Goal: Transaction & Acquisition: Download file/media

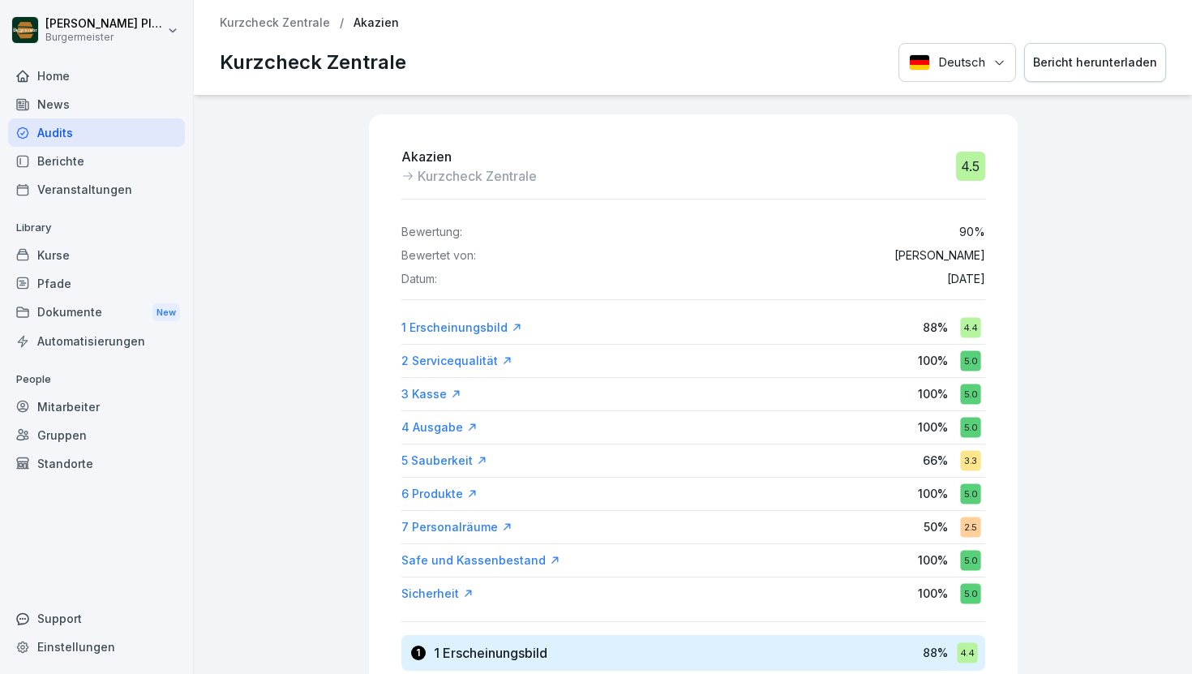
click at [255, 20] on p "Kurzcheck Zentrale" at bounding box center [275, 23] width 110 height 14
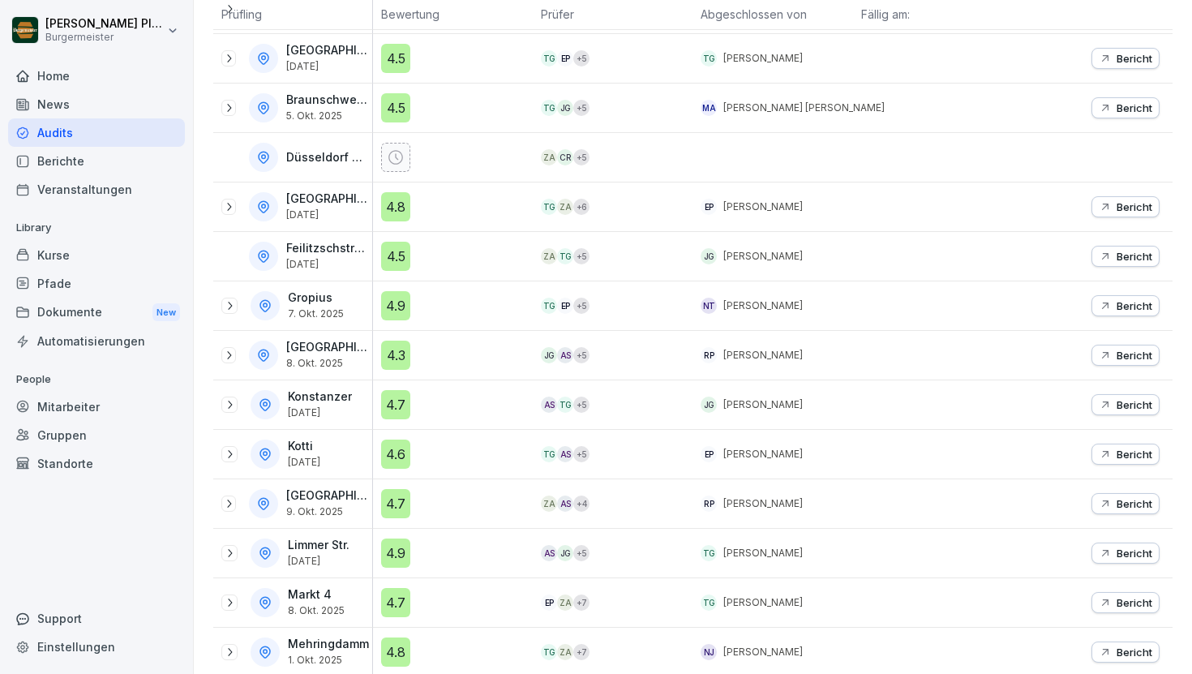
scroll to position [407, 0]
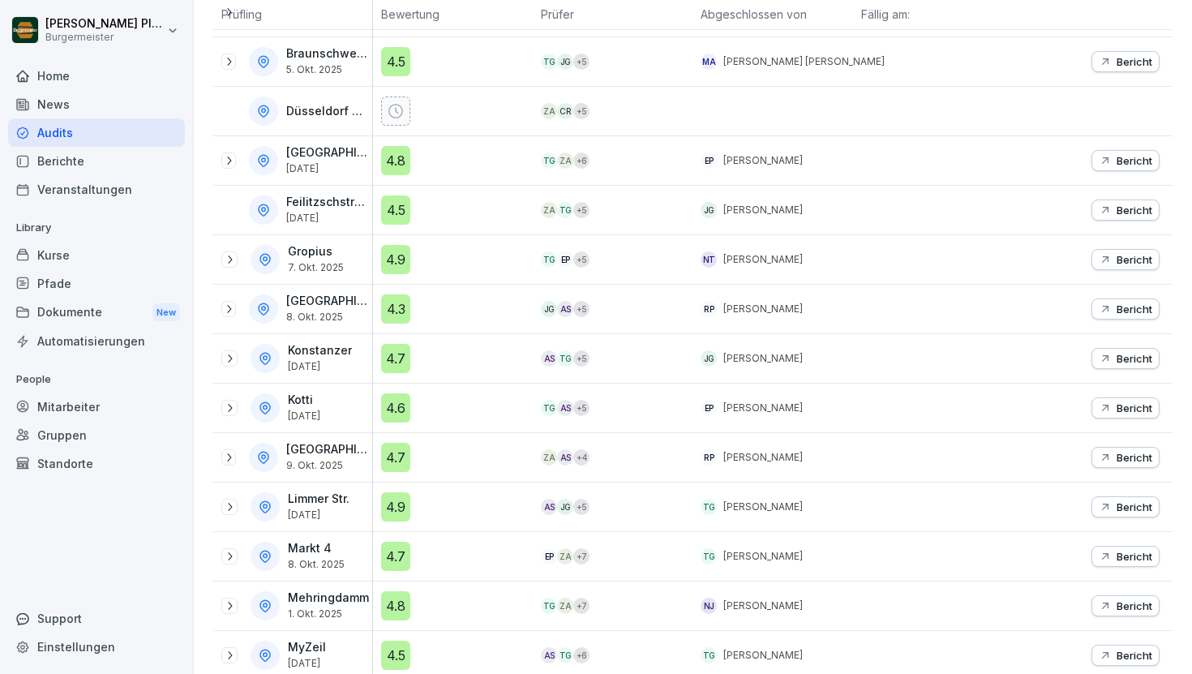
click at [1121, 460] on p "Bericht" at bounding box center [1135, 457] width 36 height 13
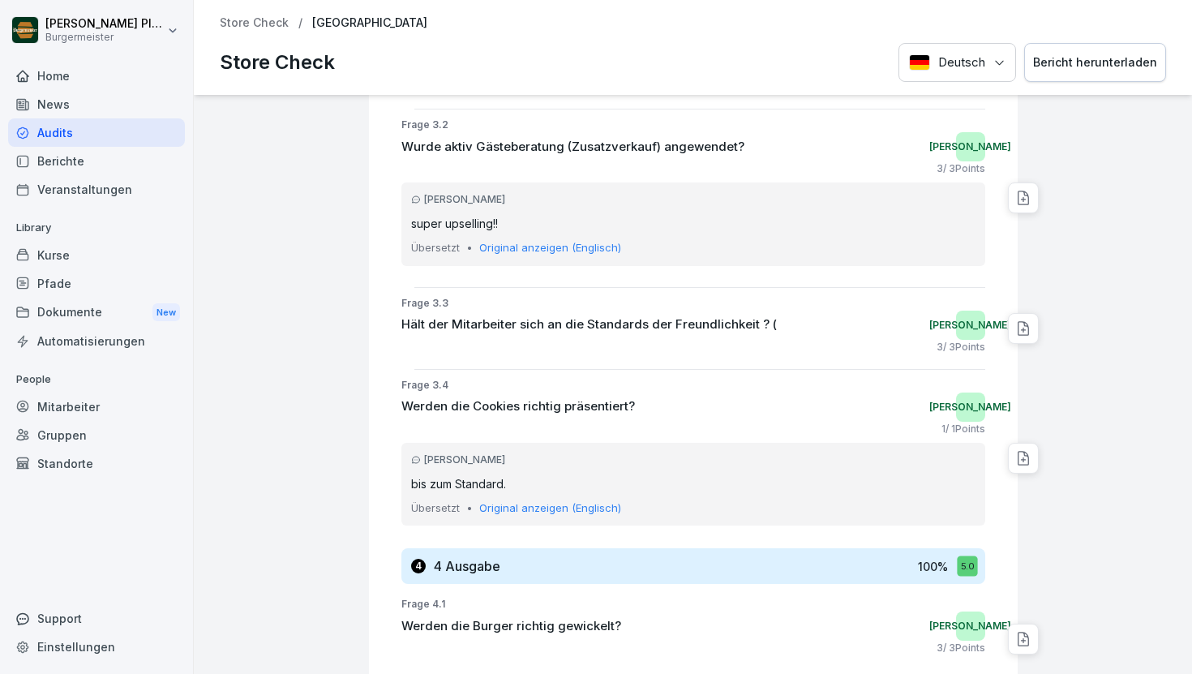
scroll to position [4009, 0]
click at [564, 502] on p "Original anzeigen (Englisch)" at bounding box center [550, 508] width 142 height 16
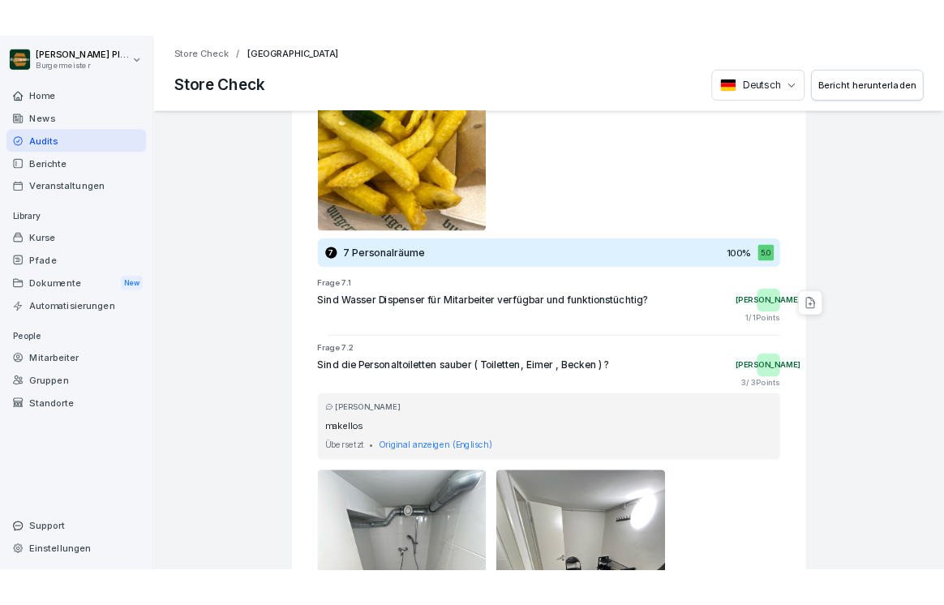
scroll to position [15428, 0]
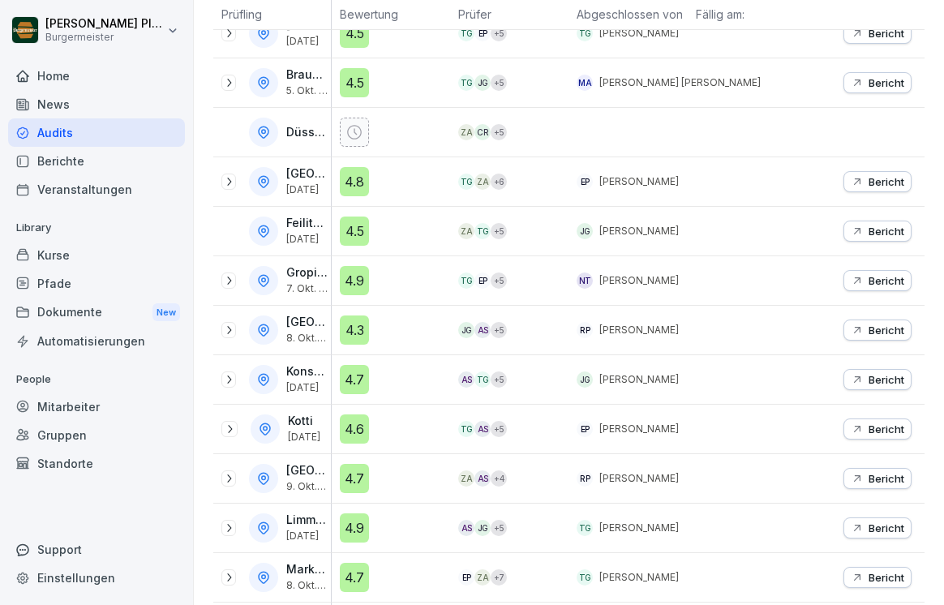
scroll to position [392, 0]
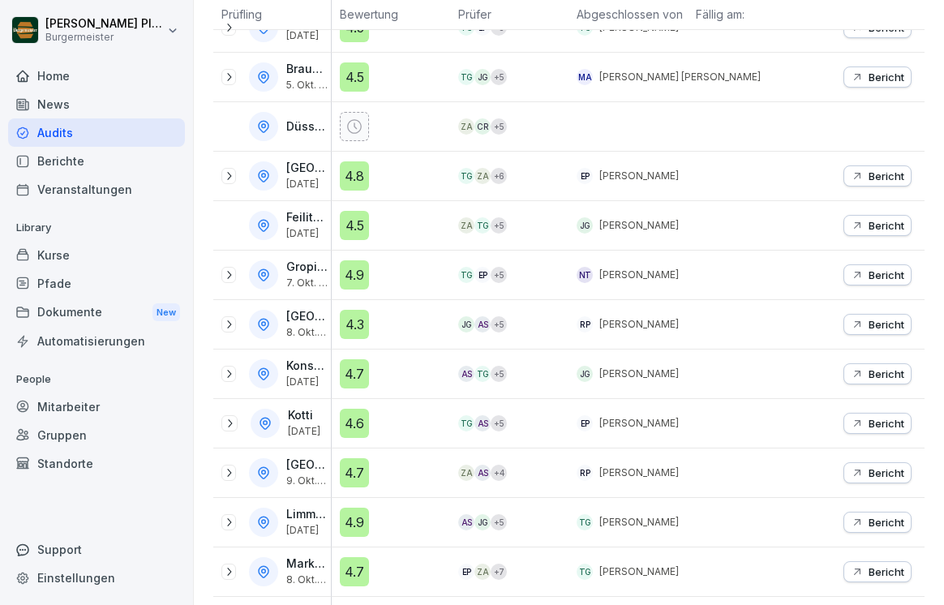
click at [893, 467] on p "Bericht" at bounding box center [887, 472] width 36 height 13
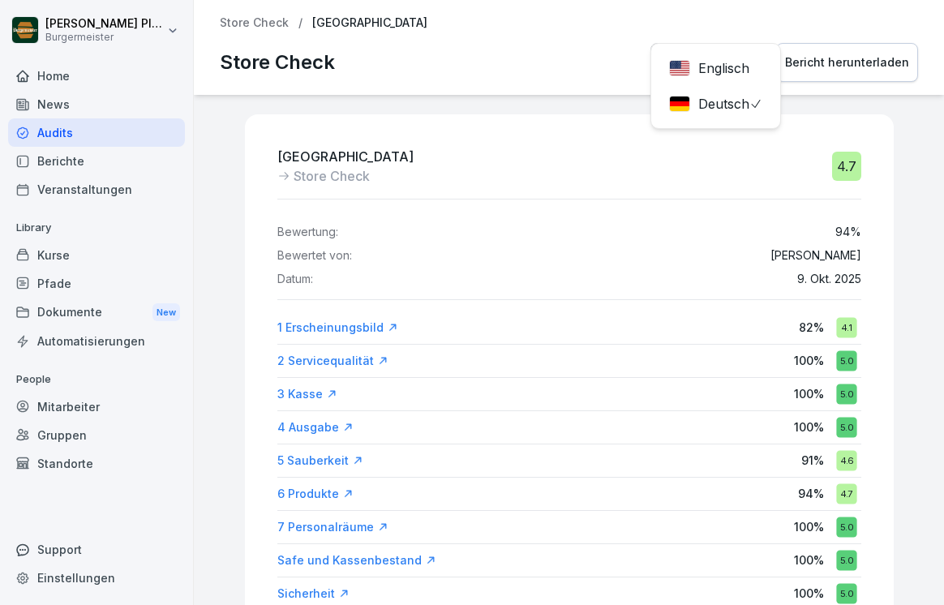
click at [723, 60] on div "Deutsch Englisch Deutsch Bericht herunterladen" at bounding box center [784, 63] width 268 height 40
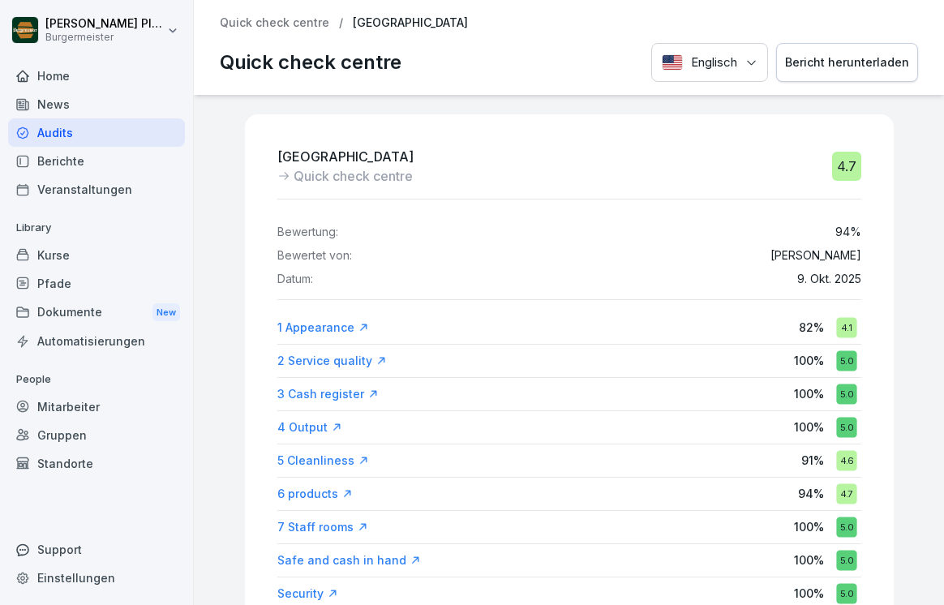
click at [845, 65] on div "Bericht herunterladen" at bounding box center [847, 63] width 124 height 18
